Goal: Information Seeking & Learning: Learn about a topic

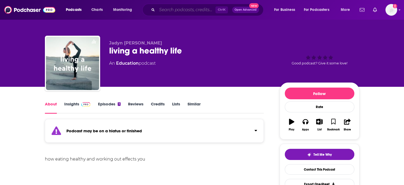
click at [165, 12] on input "Search podcasts, credits, & more..." at bounding box center [186, 10] width 58 height 8
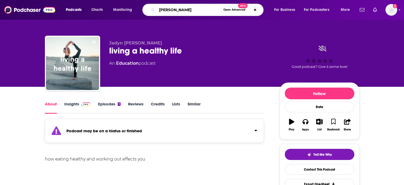
type input "keri glassman"
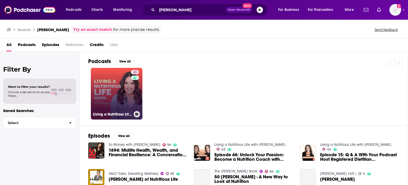
click at [119, 80] on link "43 Living a Nutritious Life with Keri Glassman" at bounding box center [117, 94] width 52 height 52
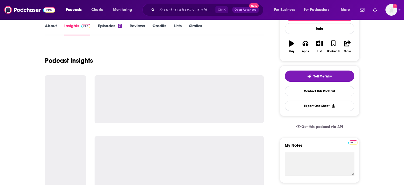
scroll to position [106, 0]
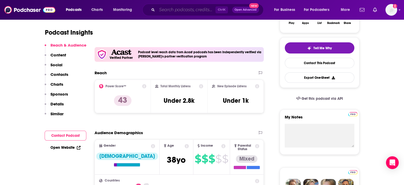
click at [196, 14] on input "Search podcasts, credits, & more..." at bounding box center [186, 10] width 58 height 8
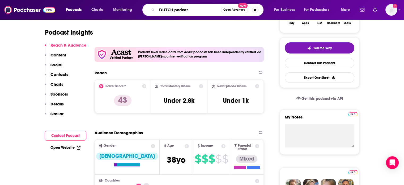
type input "DUTCH podcast"
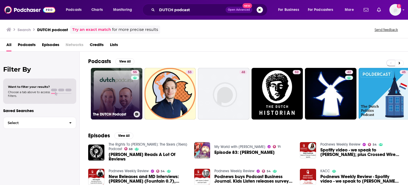
click at [119, 97] on link "55 The DUTCH Podcast" at bounding box center [117, 94] width 52 height 52
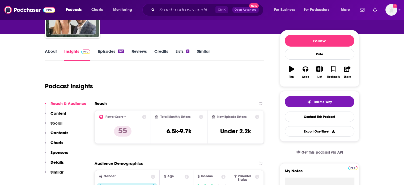
scroll to position [53, 0]
